Goal: Information Seeking & Learning: Find specific page/section

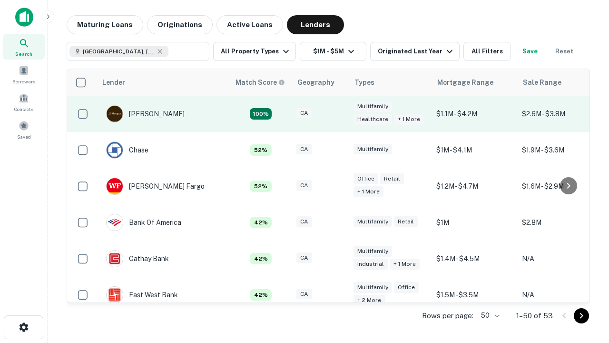
click at [338, 114] on div "CA" at bounding box center [321, 114] width 48 height 13
